Goal: Find specific page/section: Find specific page/section

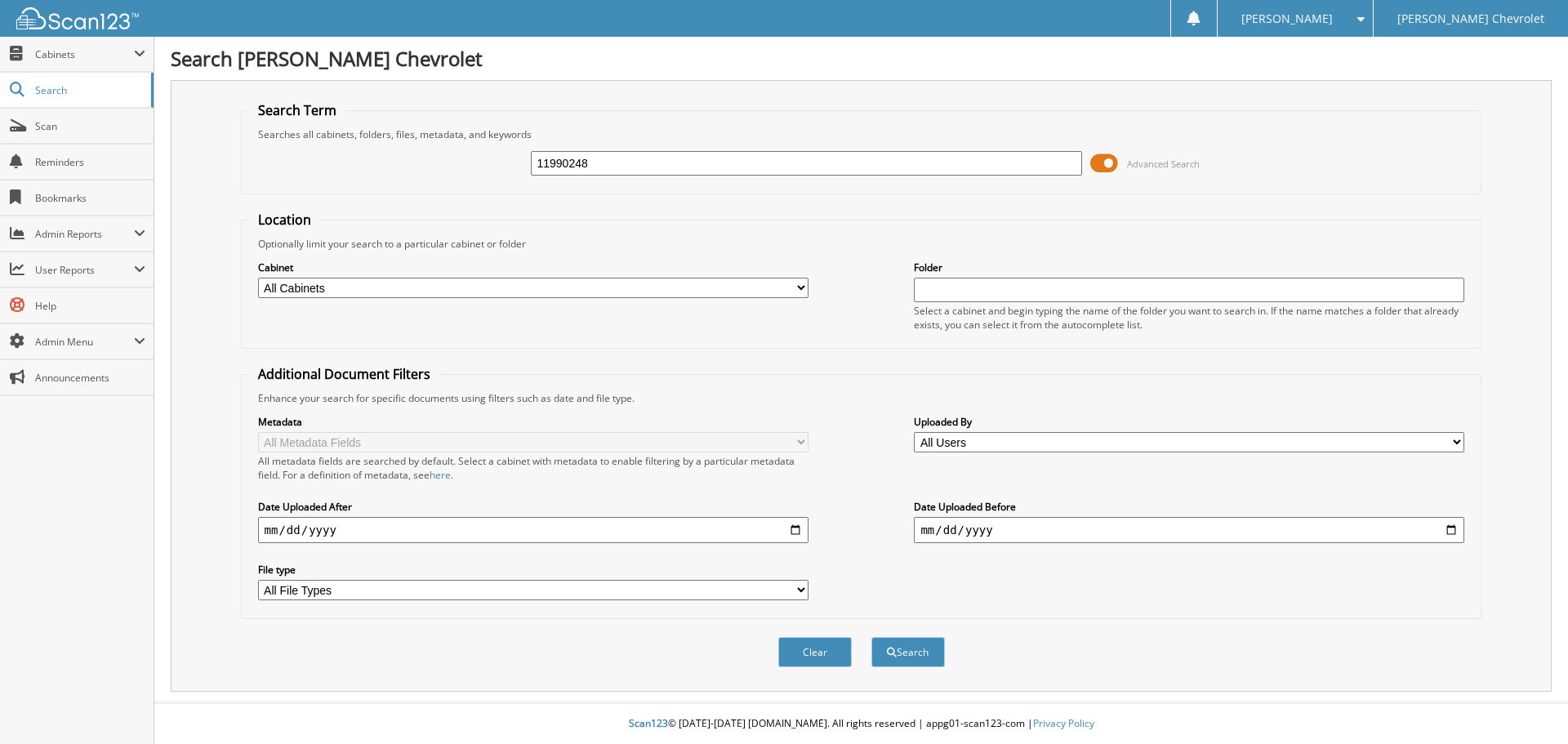
type input "11990248"
click at [489, 289] on select "All Cabinets 8300's ACCOUNTS PAYABLE AMEX ARBITRATION DEALS BENEFITS CAR DEALS" at bounding box center [533, 287] width 551 height 21
select select "47822"
click at [258, 277] on select "All Cabinets 8300's ACCOUNTS PAYABLE AMEX ARBITRATION DEALS BENEFITS CAR DEALS" at bounding box center [533, 287] width 551 height 21
click at [918, 656] on button "Search" at bounding box center [907, 652] width 74 height 30
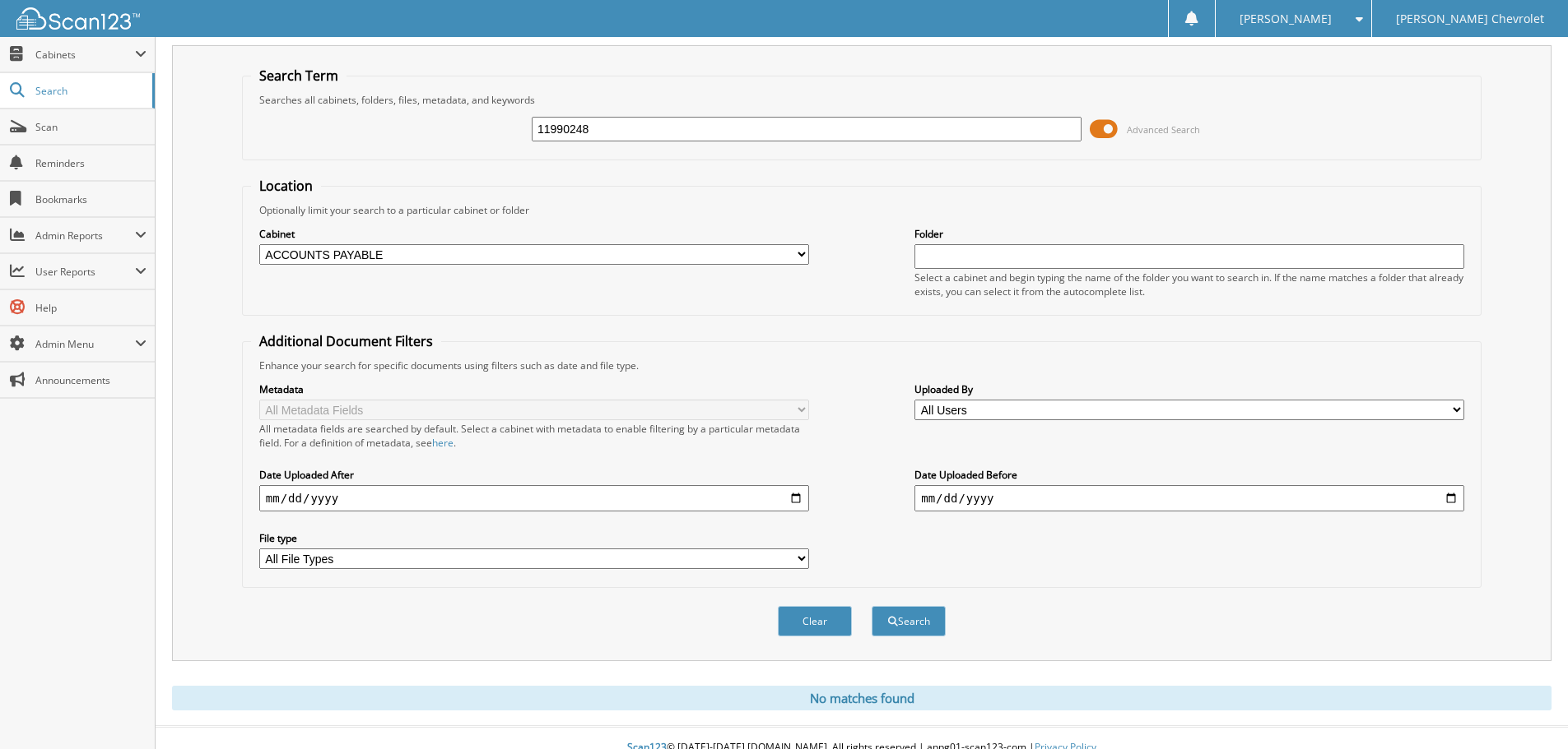
scroll to position [55, 0]
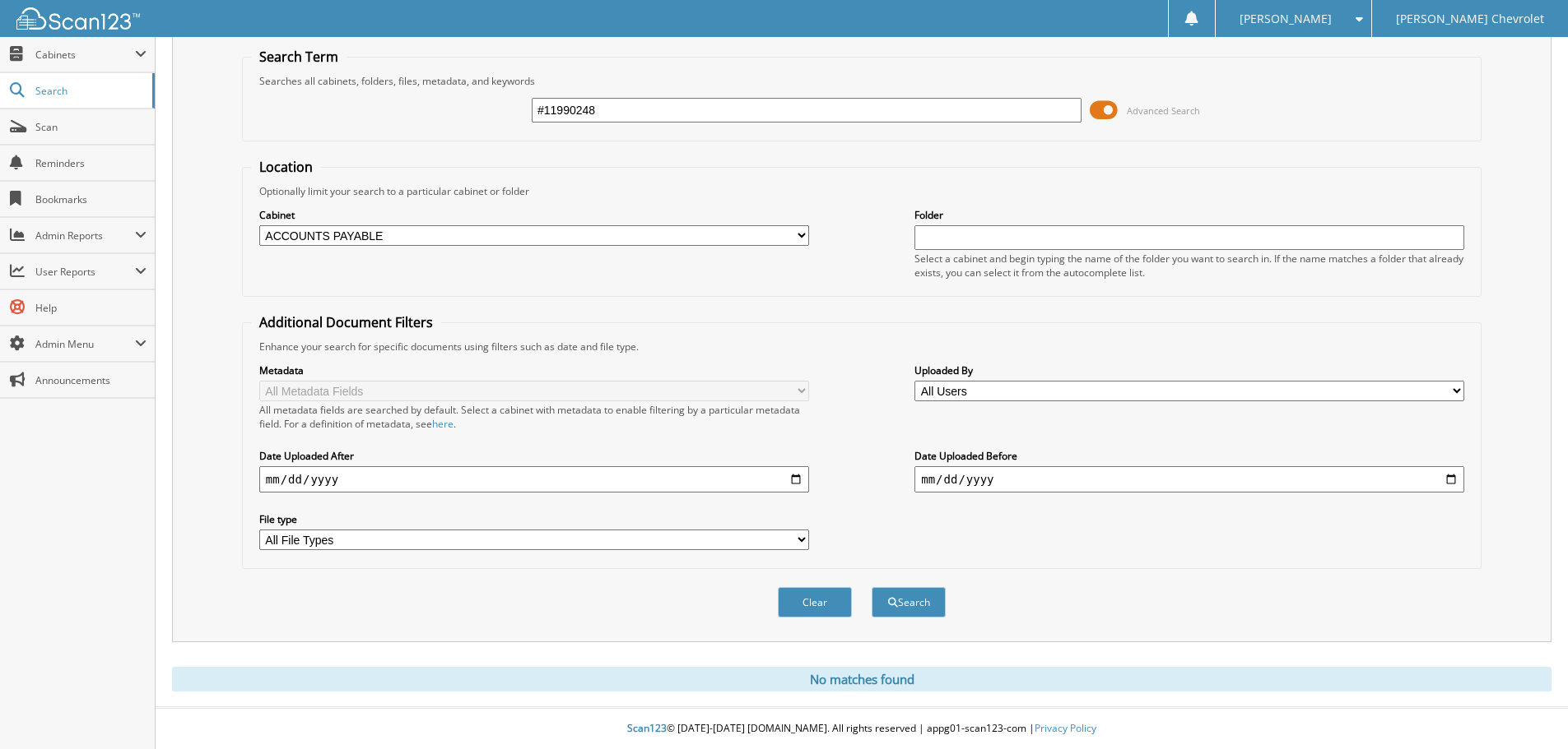
type input "#11990248"
click at [872, 587] on button "Search" at bounding box center [908, 602] width 74 height 31
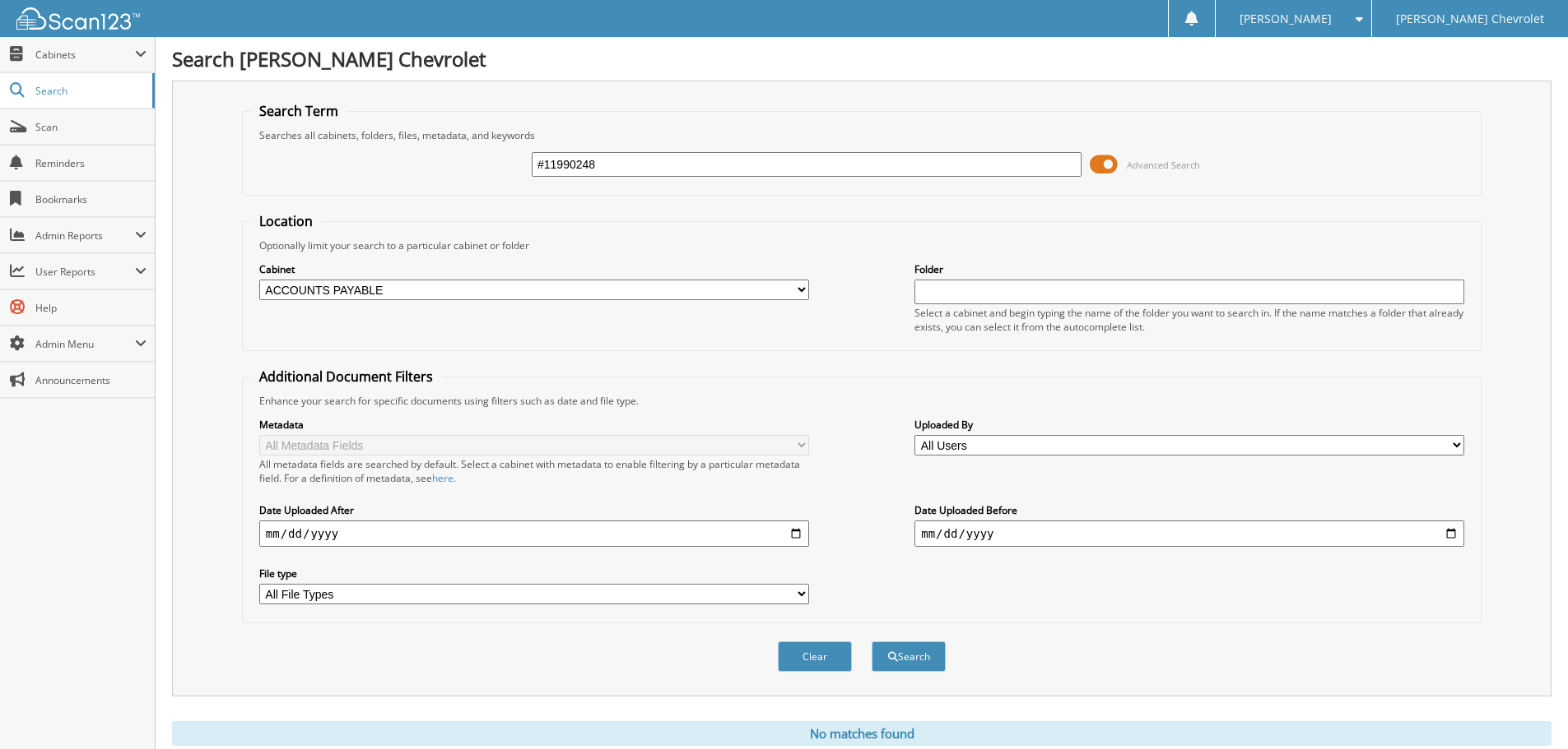
scroll to position [55, 0]
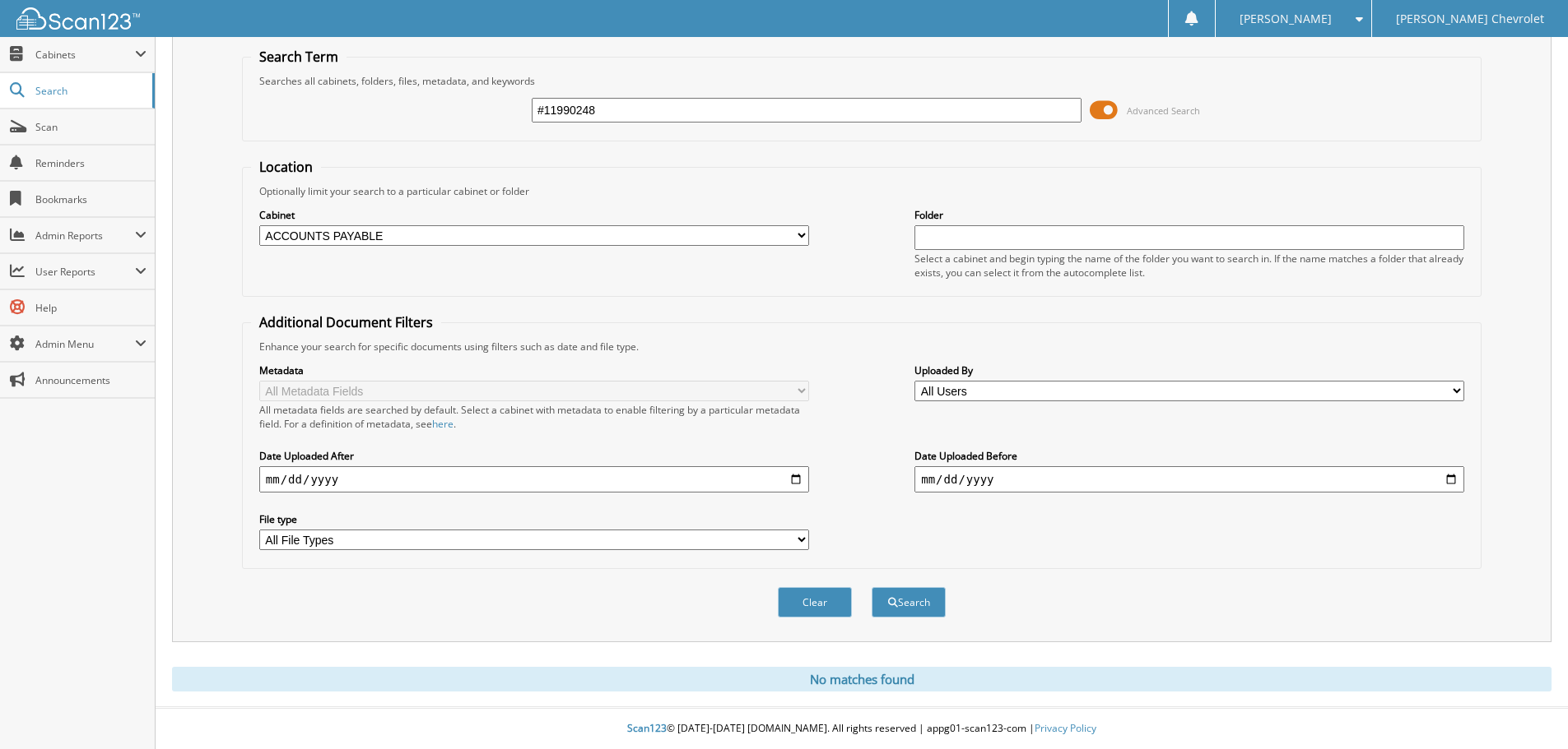
click at [408, 228] on select "All Cabinets 8300's ACCOUNTS PAYABLE AMEX ARBITRATION DEALS BENEFITS CAR DEALS" at bounding box center [534, 235] width 550 height 21
select select
click at [260, 225] on select "All Cabinets 8300's ACCOUNTS PAYABLE AMEX ARBITRATION DEALS BENEFITS CAR DEALS" at bounding box center [534, 235] width 550 height 21
click at [902, 593] on button "Search" at bounding box center [908, 602] width 74 height 31
